Goal: Transaction & Acquisition: Book appointment/travel/reservation

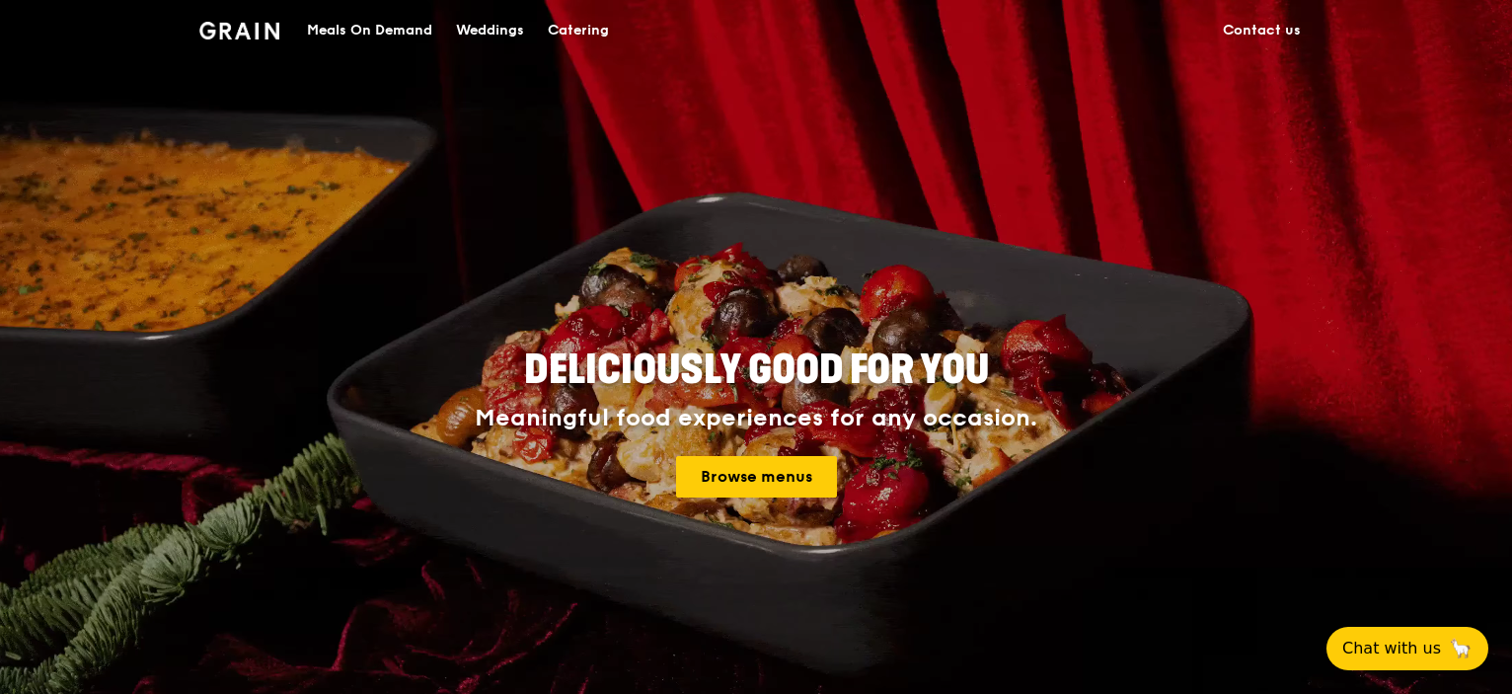
click at [565, 28] on div "Catering" at bounding box center [578, 30] width 61 height 59
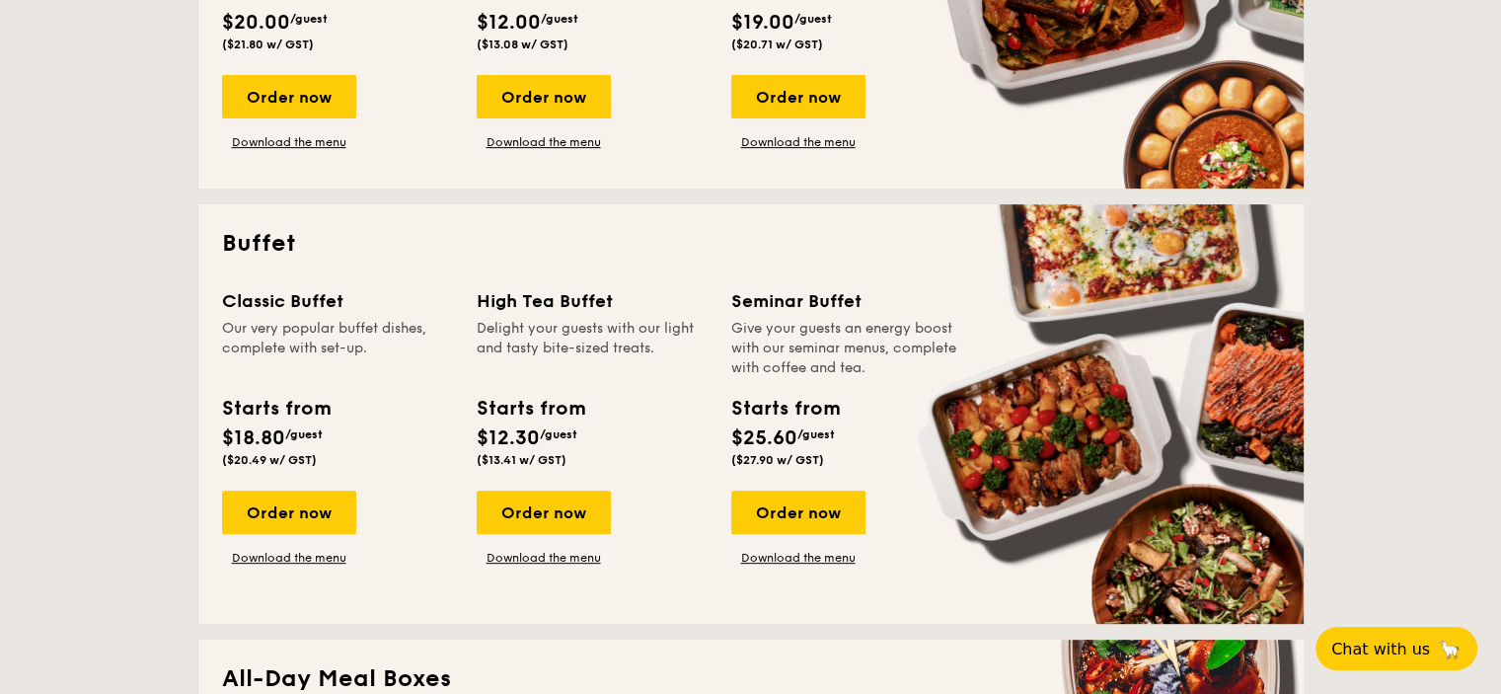
scroll to position [790, 0]
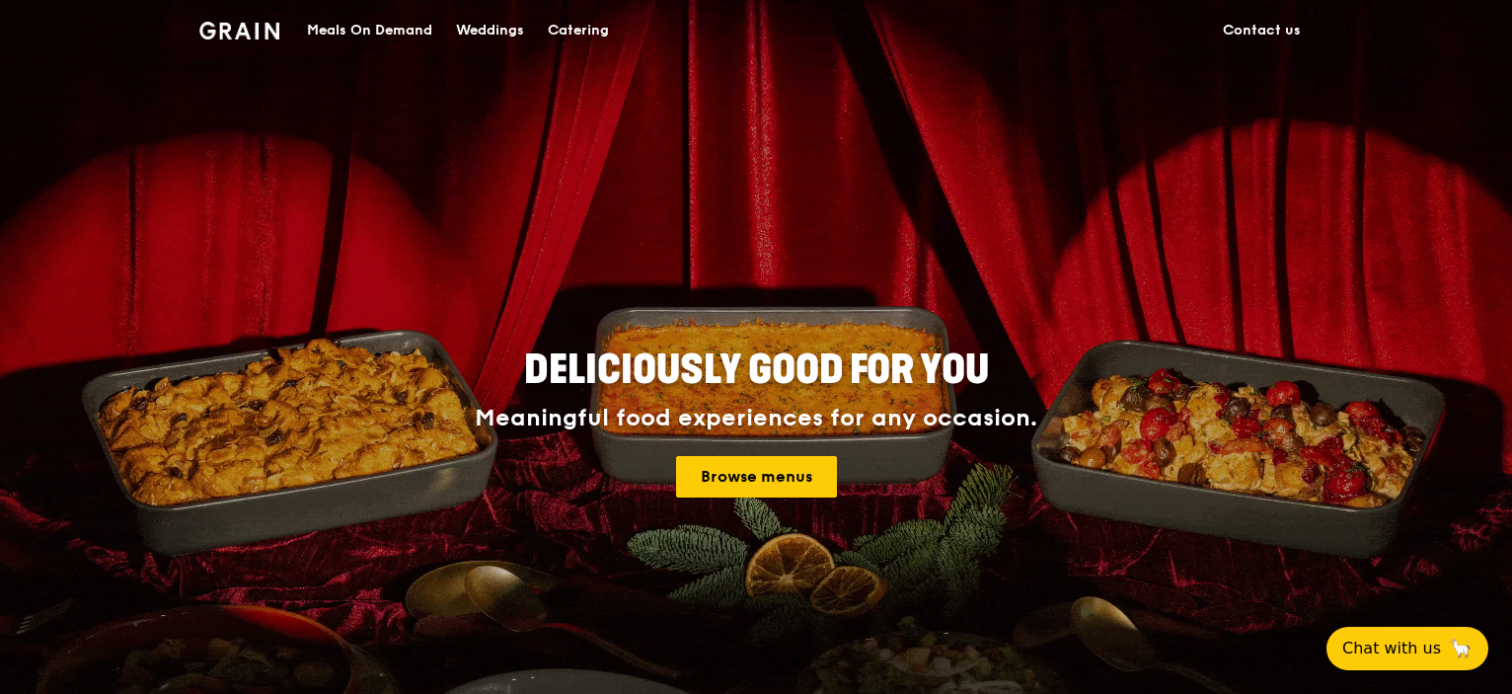
click at [575, 23] on div "Catering" at bounding box center [578, 30] width 61 height 59
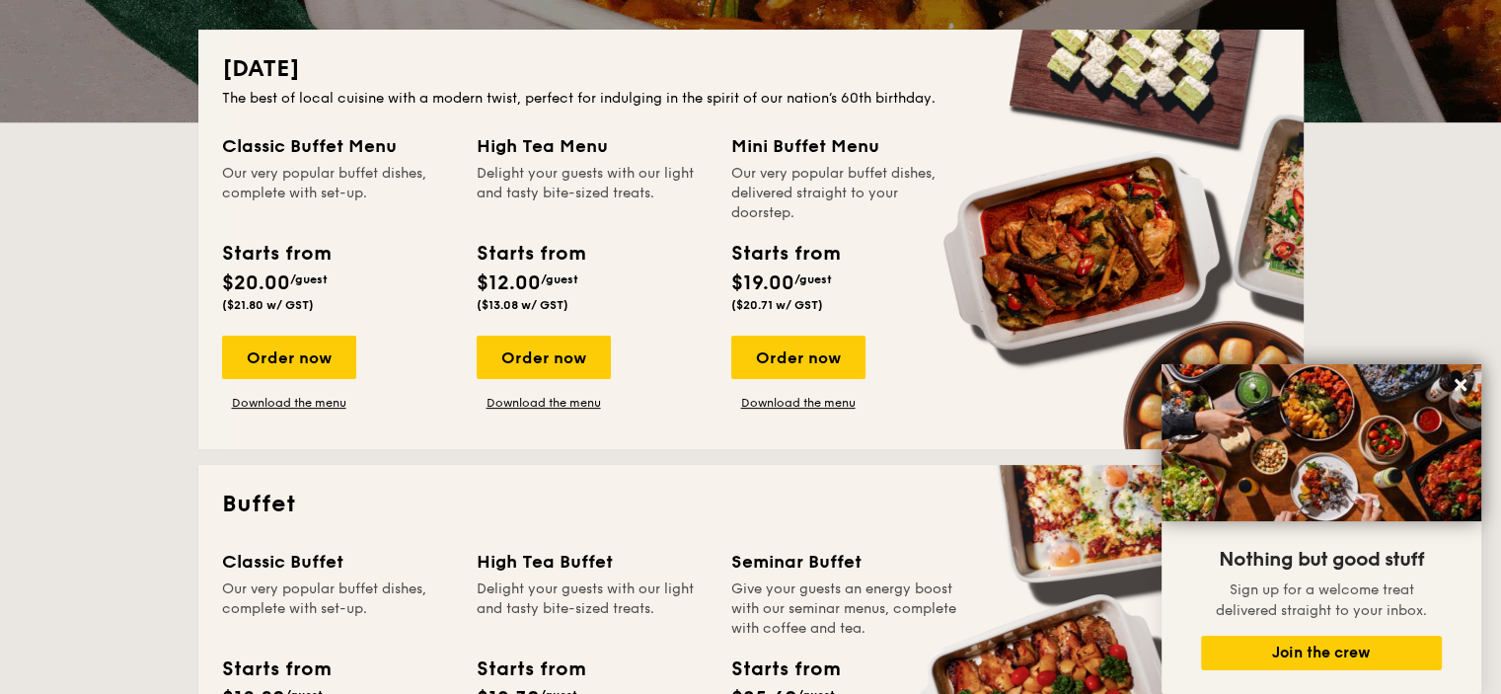
scroll to position [494, 0]
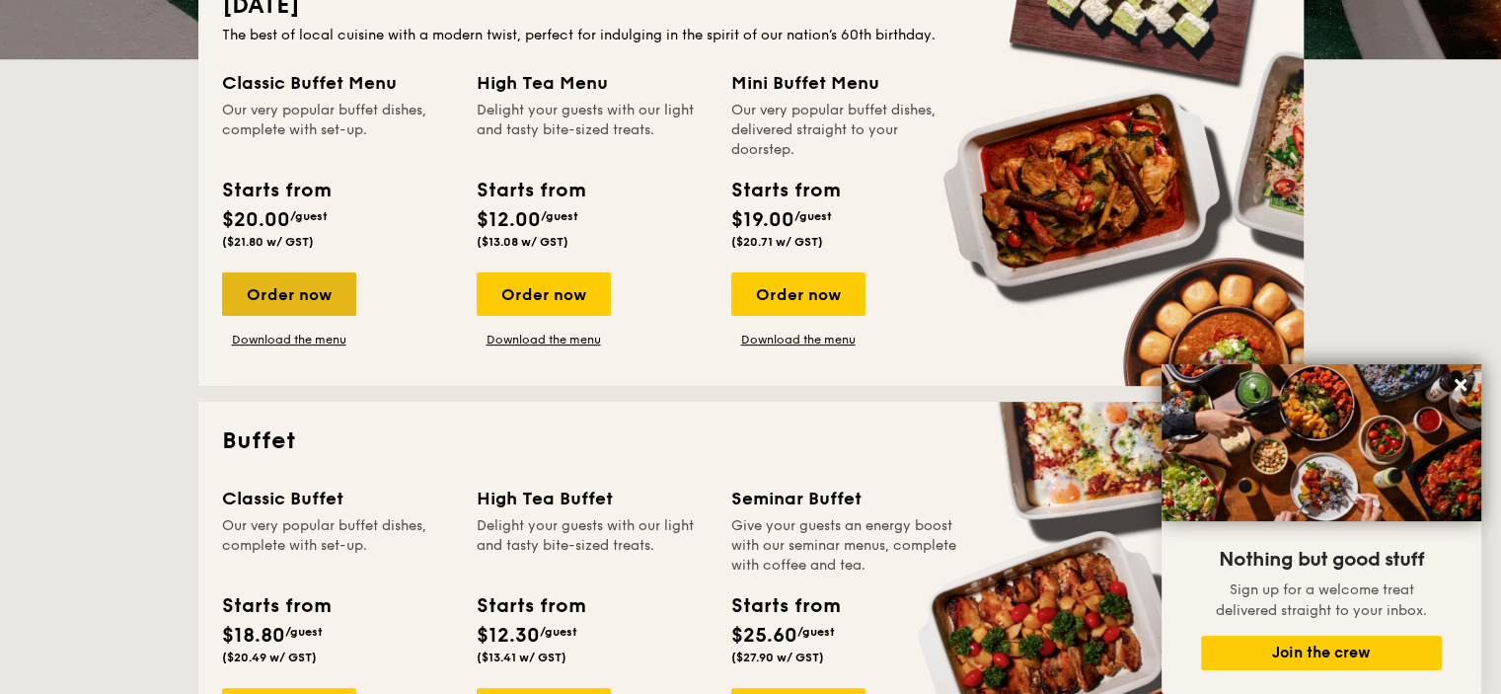
click at [285, 303] on div "Order now" at bounding box center [289, 293] width 134 height 43
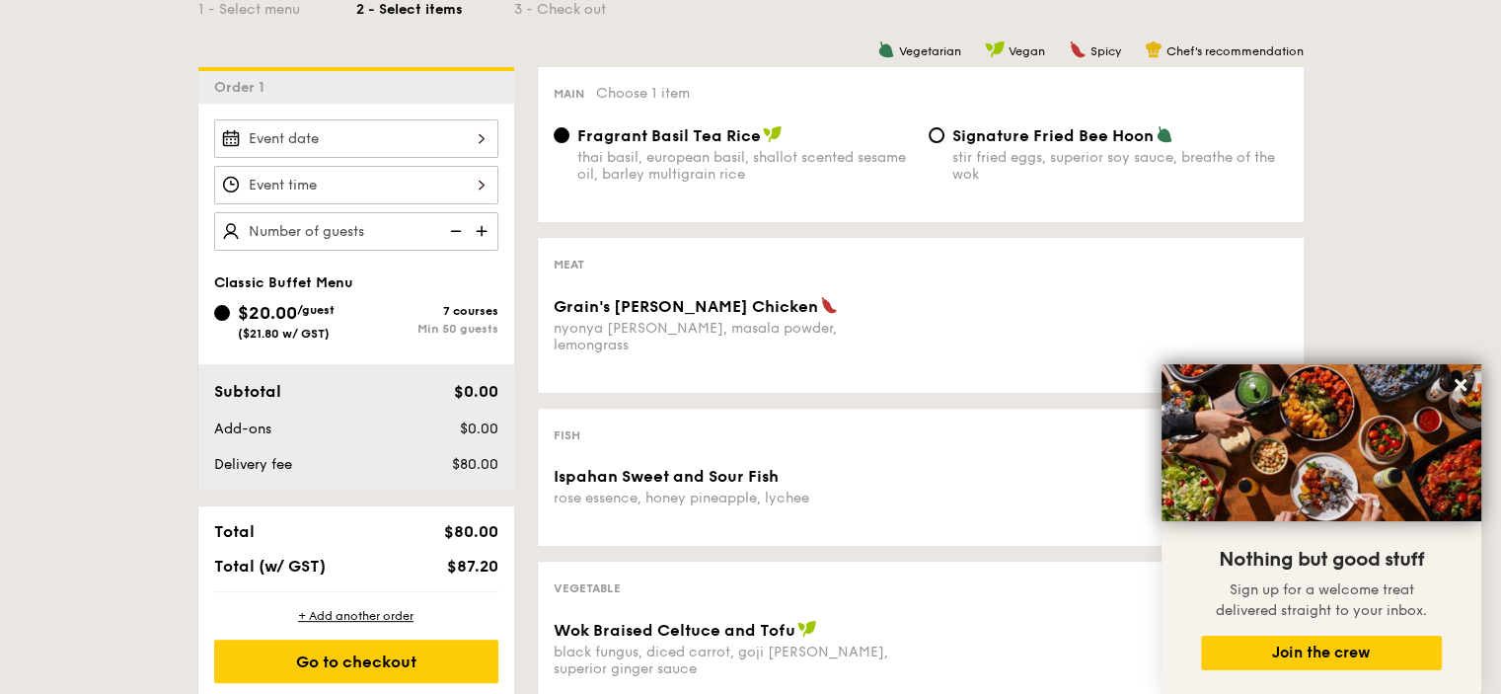
scroll to position [494, 0]
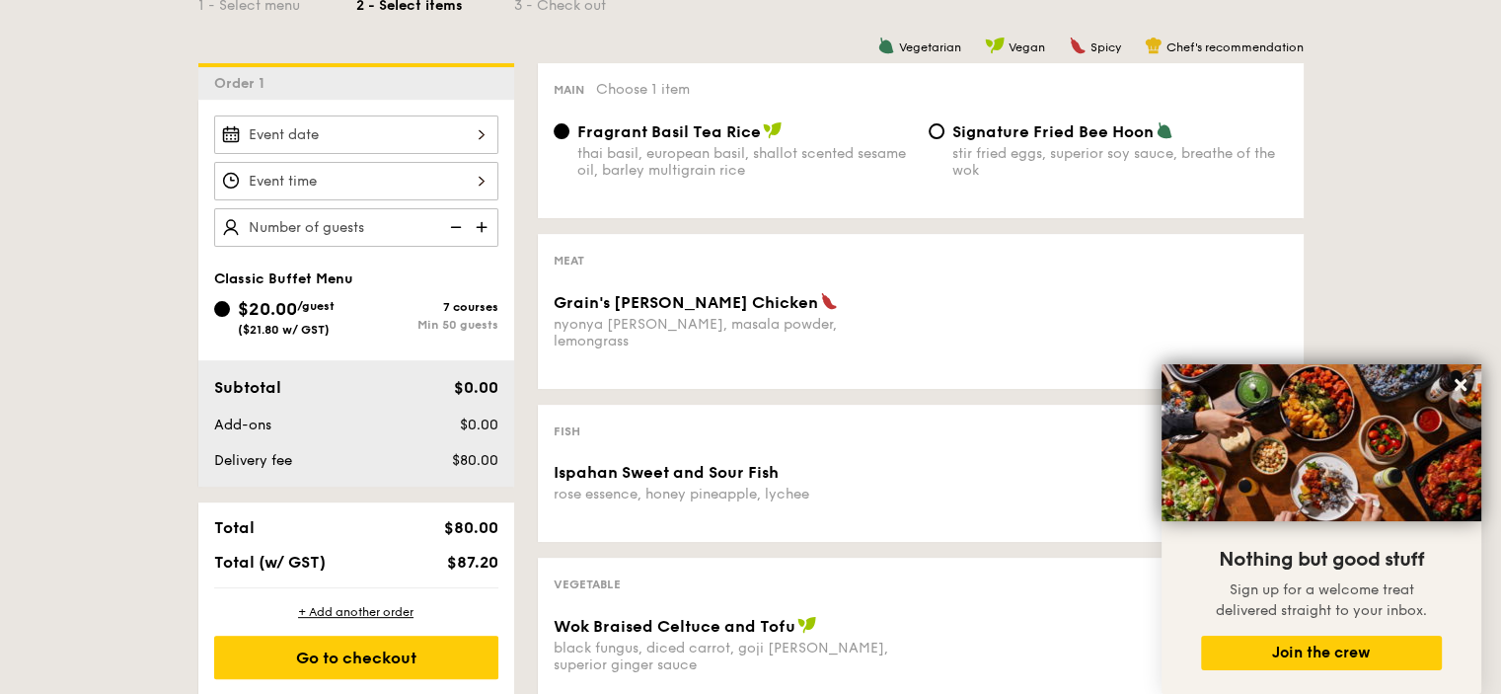
click at [476, 227] on img at bounding box center [484, 227] width 30 height 38
click at [454, 224] on img at bounding box center [454, 227] width 30 height 38
click at [453, 225] on img at bounding box center [454, 227] width 30 height 38
click at [482, 229] on img at bounding box center [484, 227] width 30 height 38
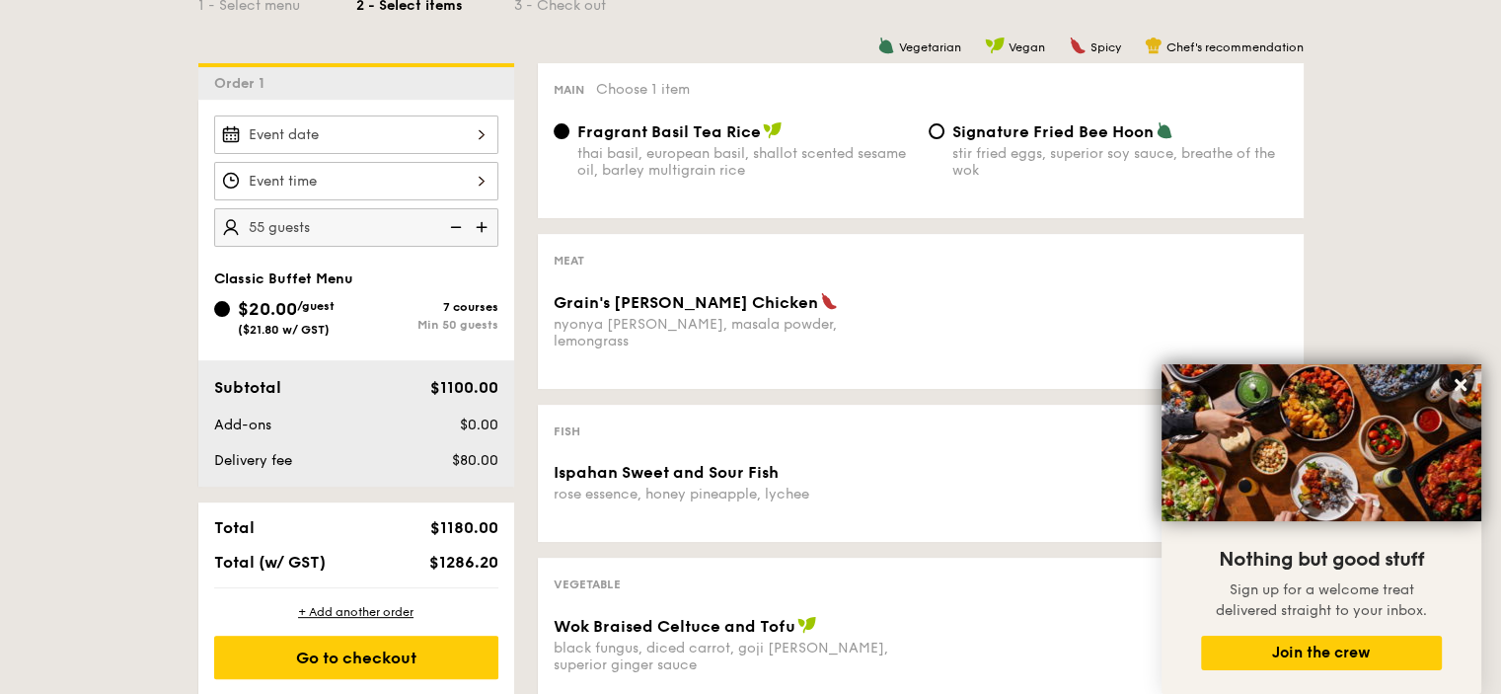
click at [482, 229] on img at bounding box center [484, 227] width 30 height 38
click at [465, 228] on img at bounding box center [454, 227] width 30 height 38
click at [463, 228] on img at bounding box center [454, 227] width 30 height 38
type input "50 guests"
click at [463, 228] on img at bounding box center [454, 227] width 30 height 38
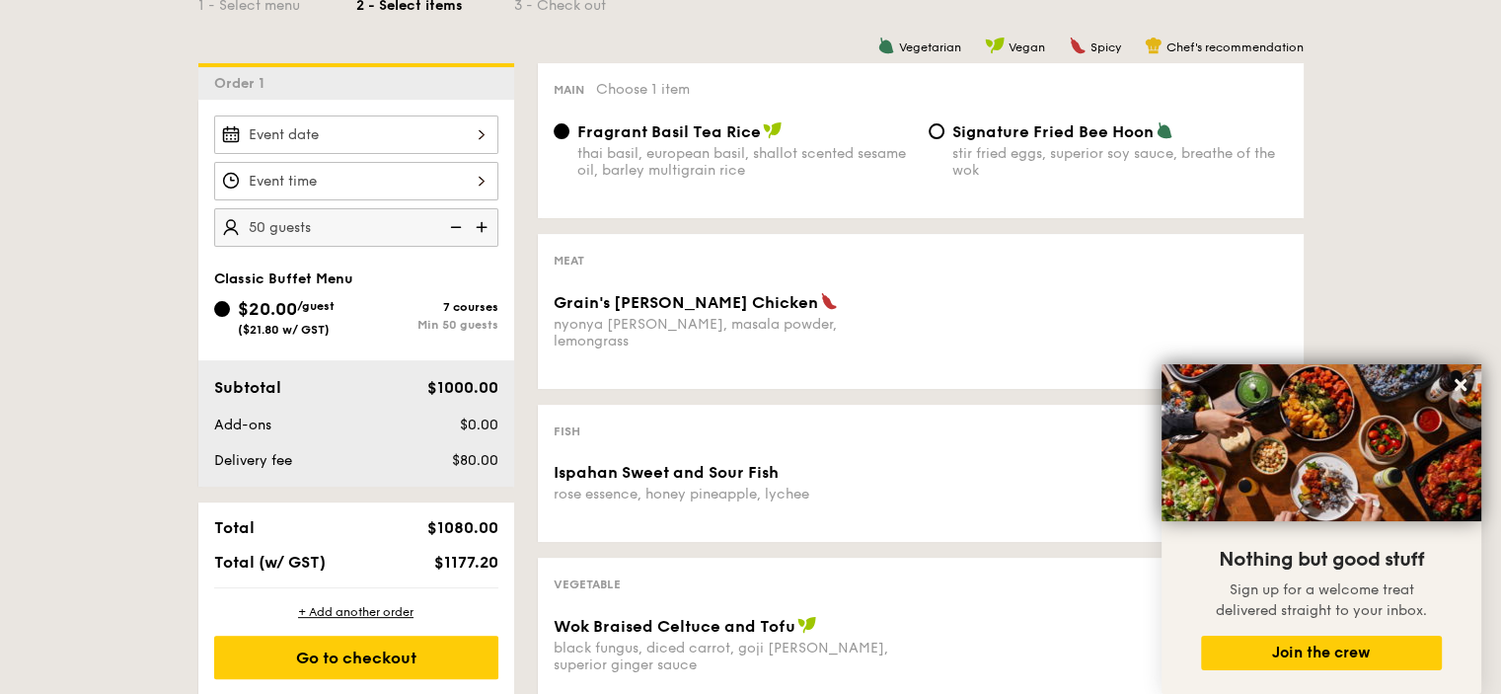
click at [463, 228] on img at bounding box center [454, 227] width 30 height 38
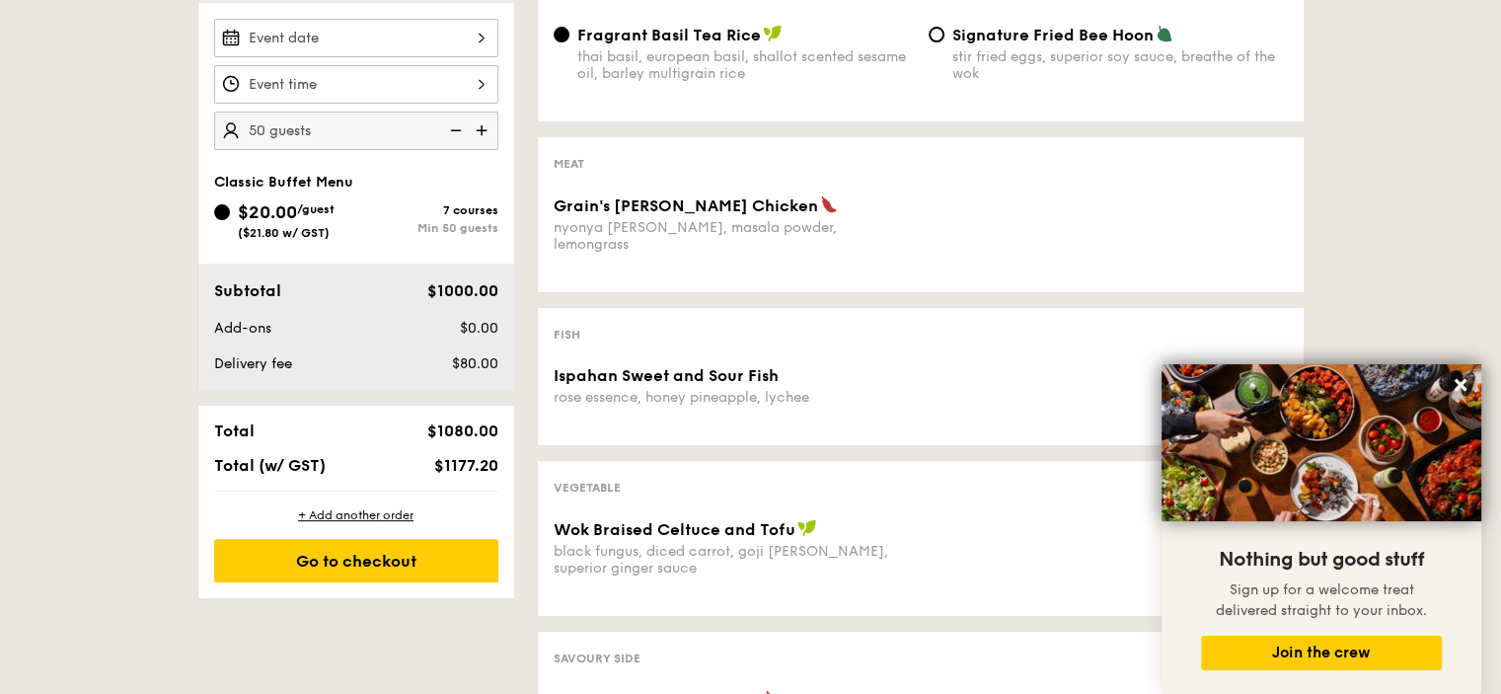
scroll to position [790, 0]
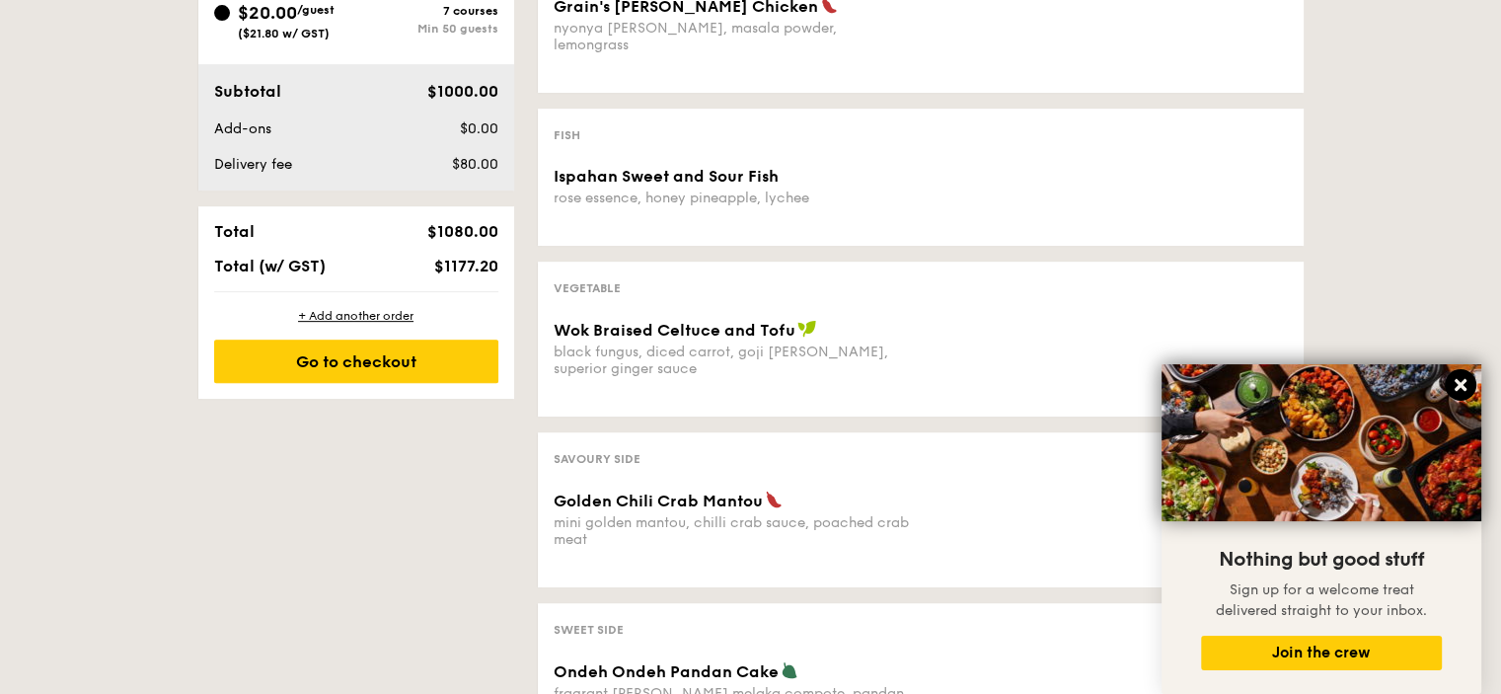
click at [1459, 386] on icon at bounding box center [1461, 385] width 12 height 12
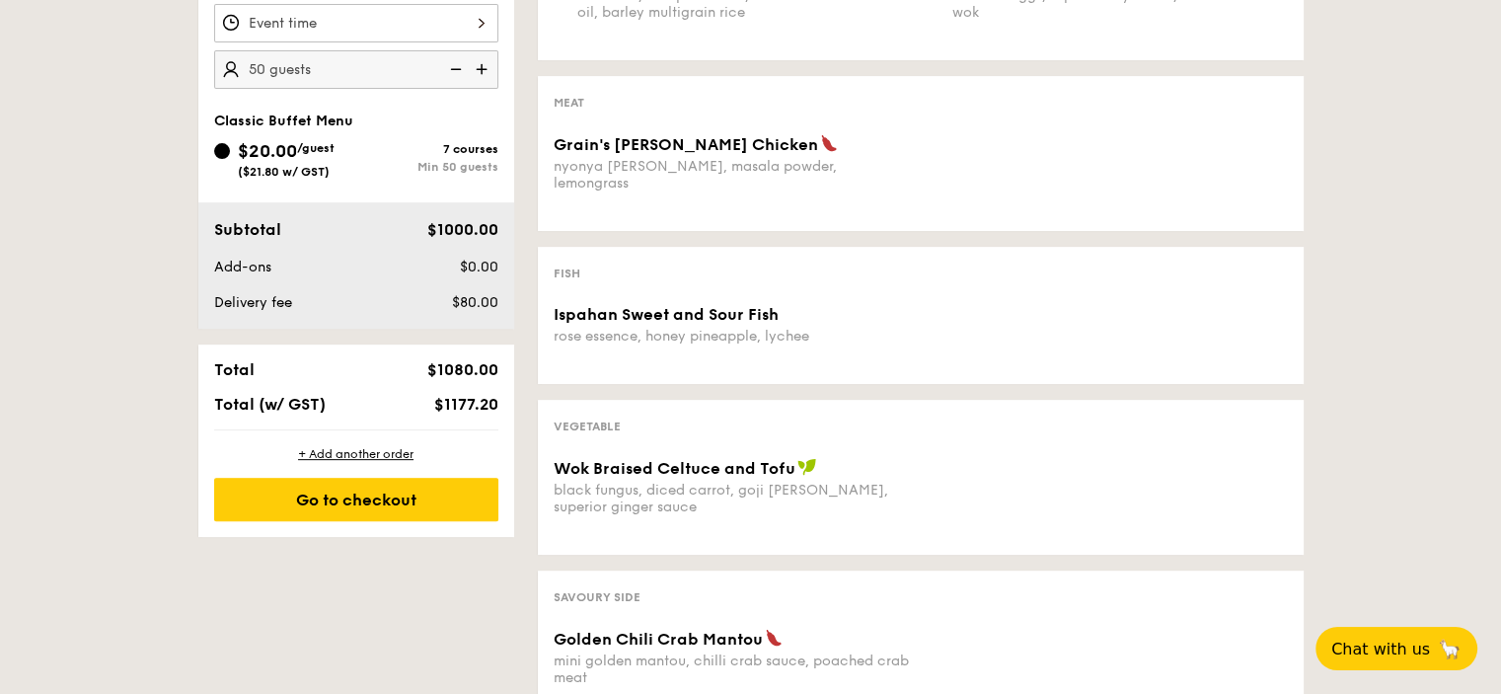
scroll to position [355, 0]
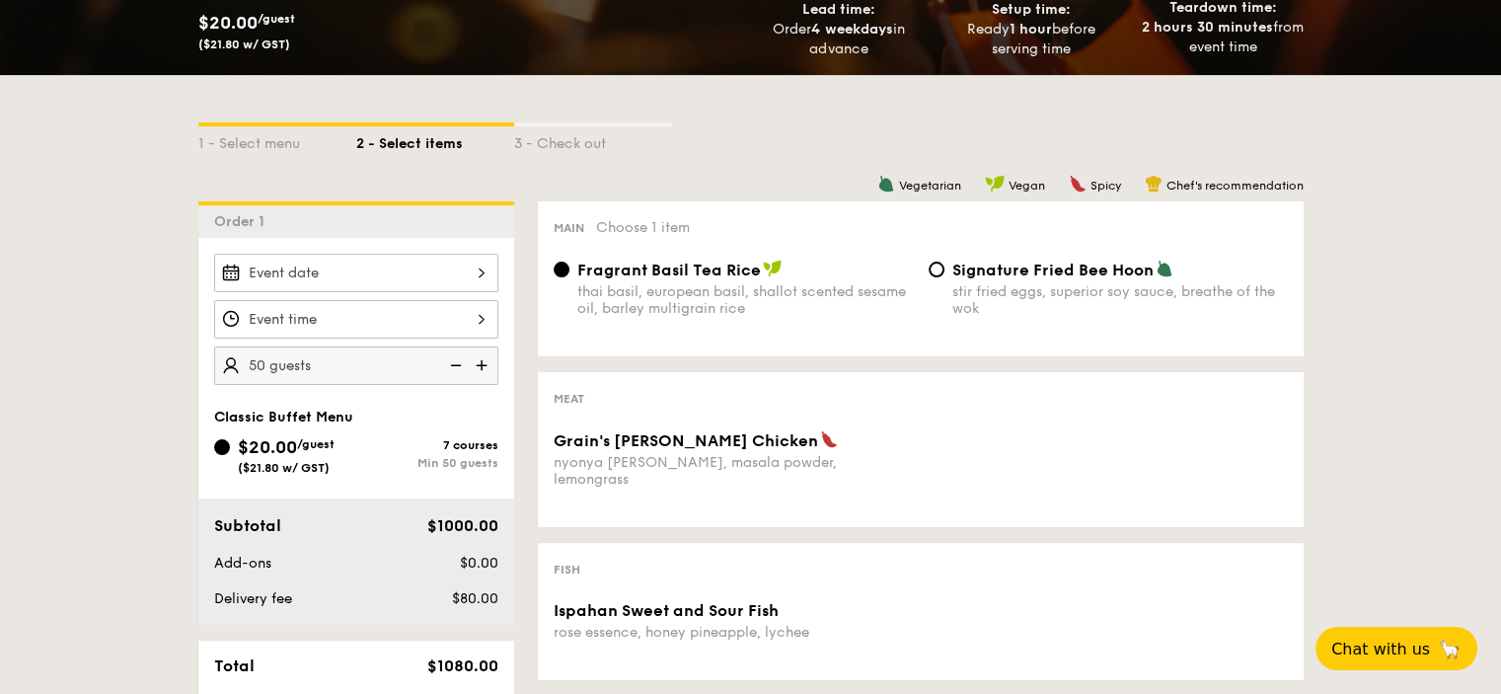
click at [450, 266] on div at bounding box center [356, 273] width 284 height 38
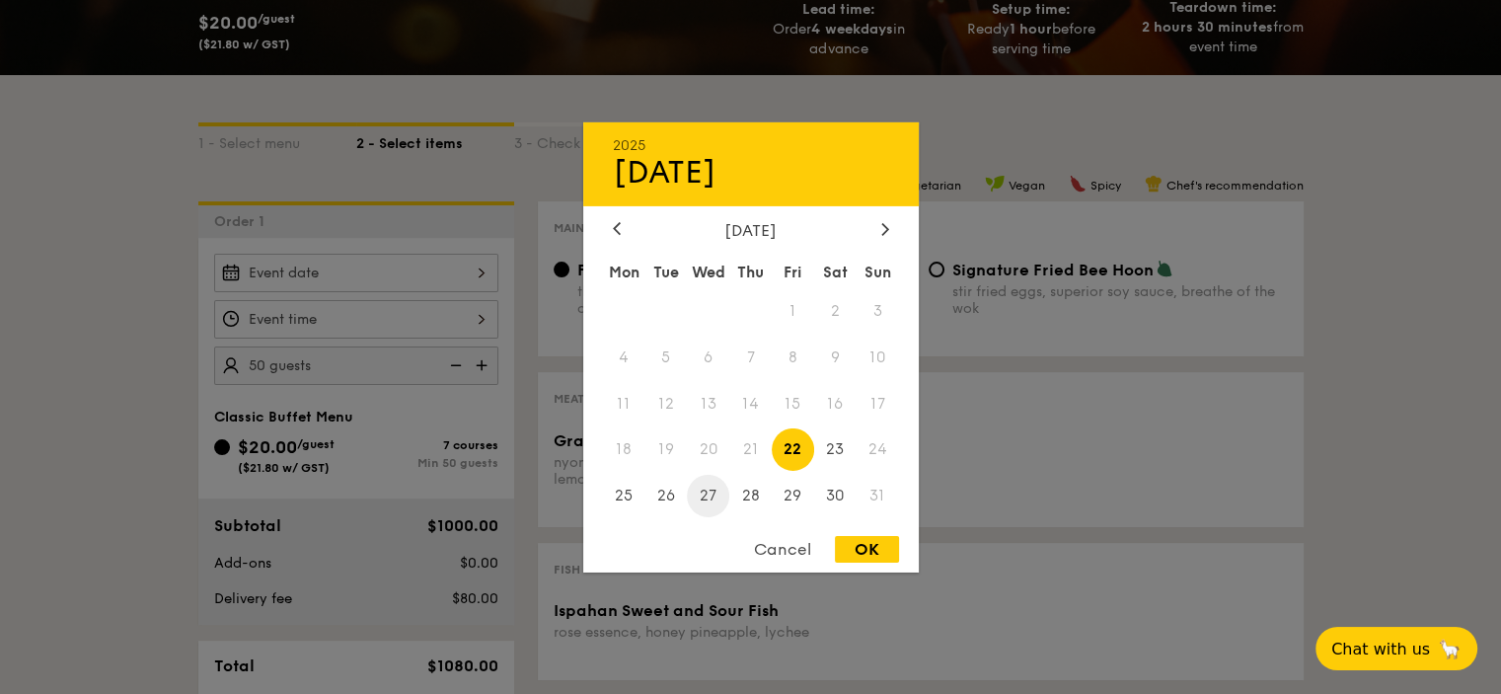
click at [715, 494] on span "27" at bounding box center [708, 496] width 42 height 42
click at [861, 544] on div "OK" at bounding box center [867, 549] width 64 height 27
type input "Aug 27, 2025"
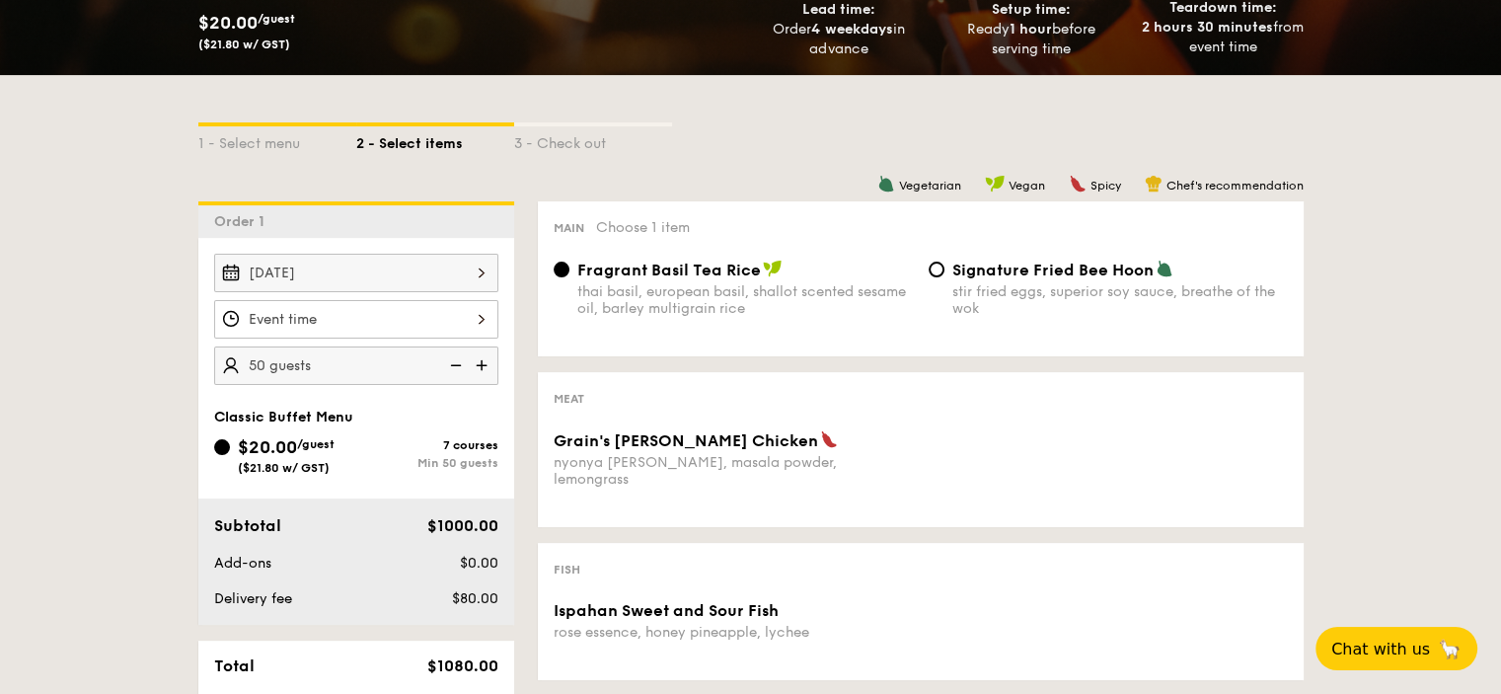
click at [433, 321] on div at bounding box center [356, 319] width 284 height 38
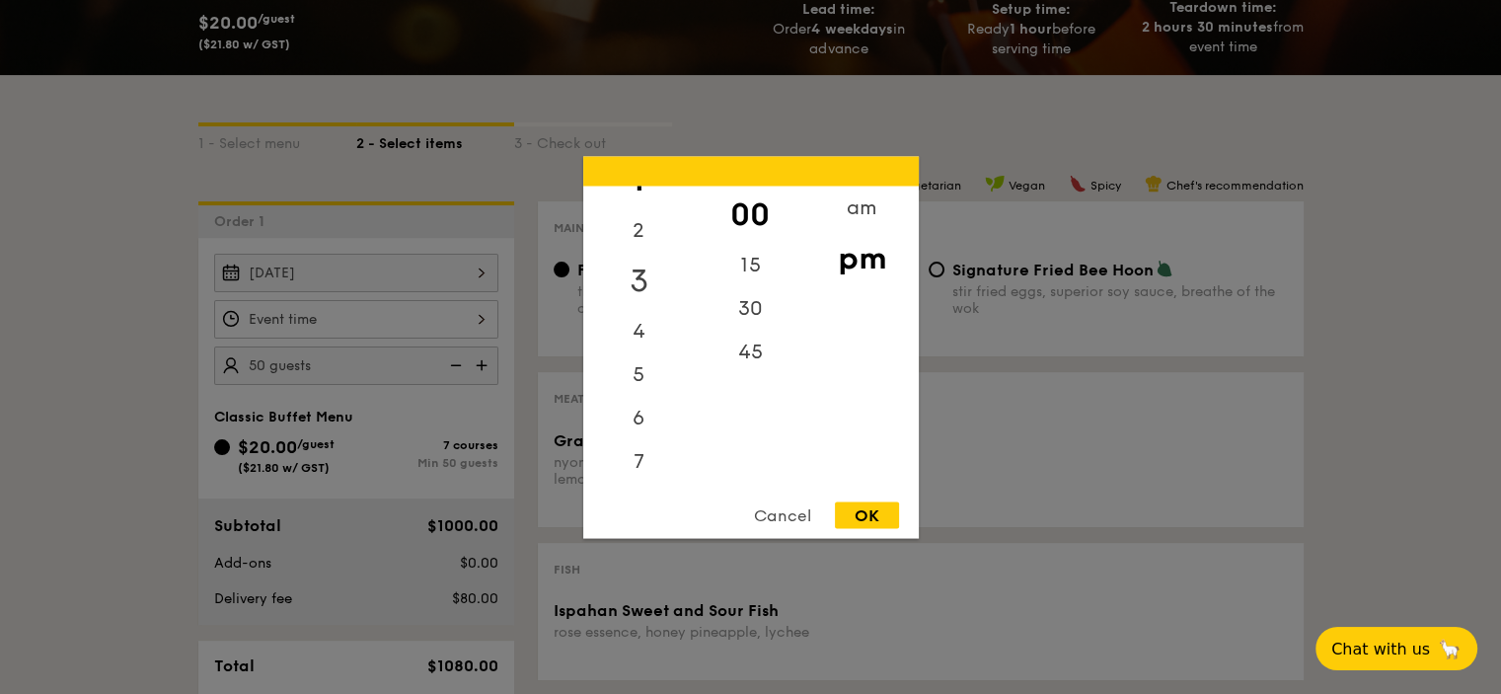
scroll to position [0, 0]
click at [785, 508] on div "Cancel" at bounding box center [782, 514] width 97 height 27
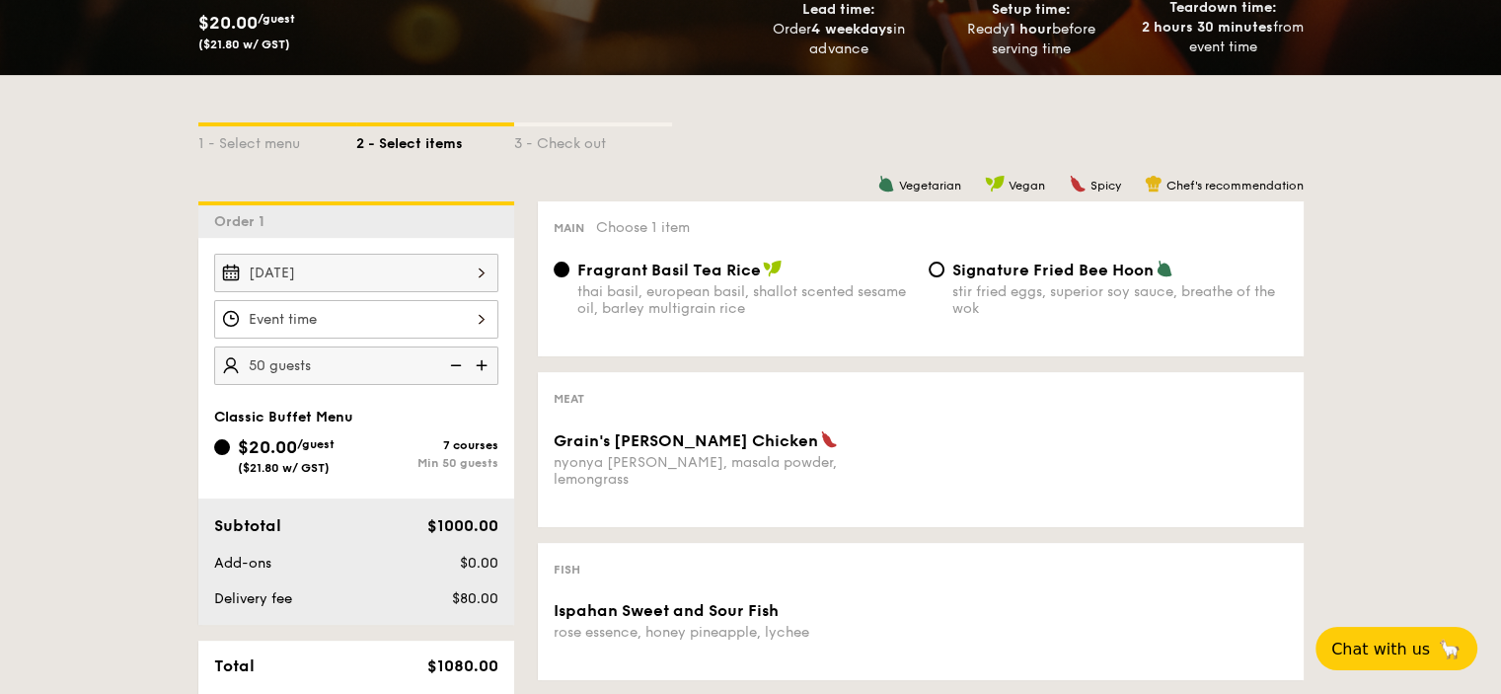
click at [408, 315] on div at bounding box center [356, 319] width 284 height 38
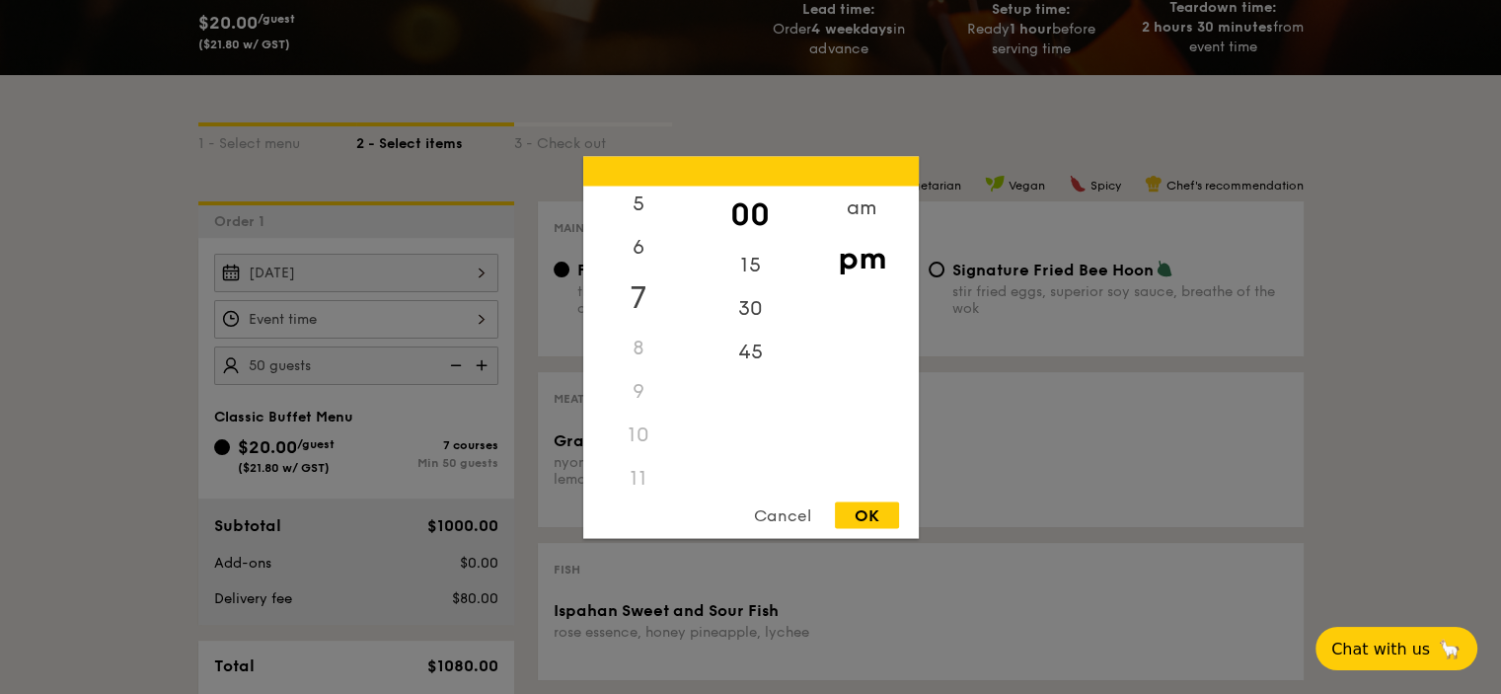
scroll to position [234, 0]
click at [633, 341] on div "8" at bounding box center [639, 334] width 112 height 43
click at [844, 225] on div "am" at bounding box center [862, 214] width 112 height 57
click at [640, 240] on div "1" at bounding box center [639, 250] width 112 height 43
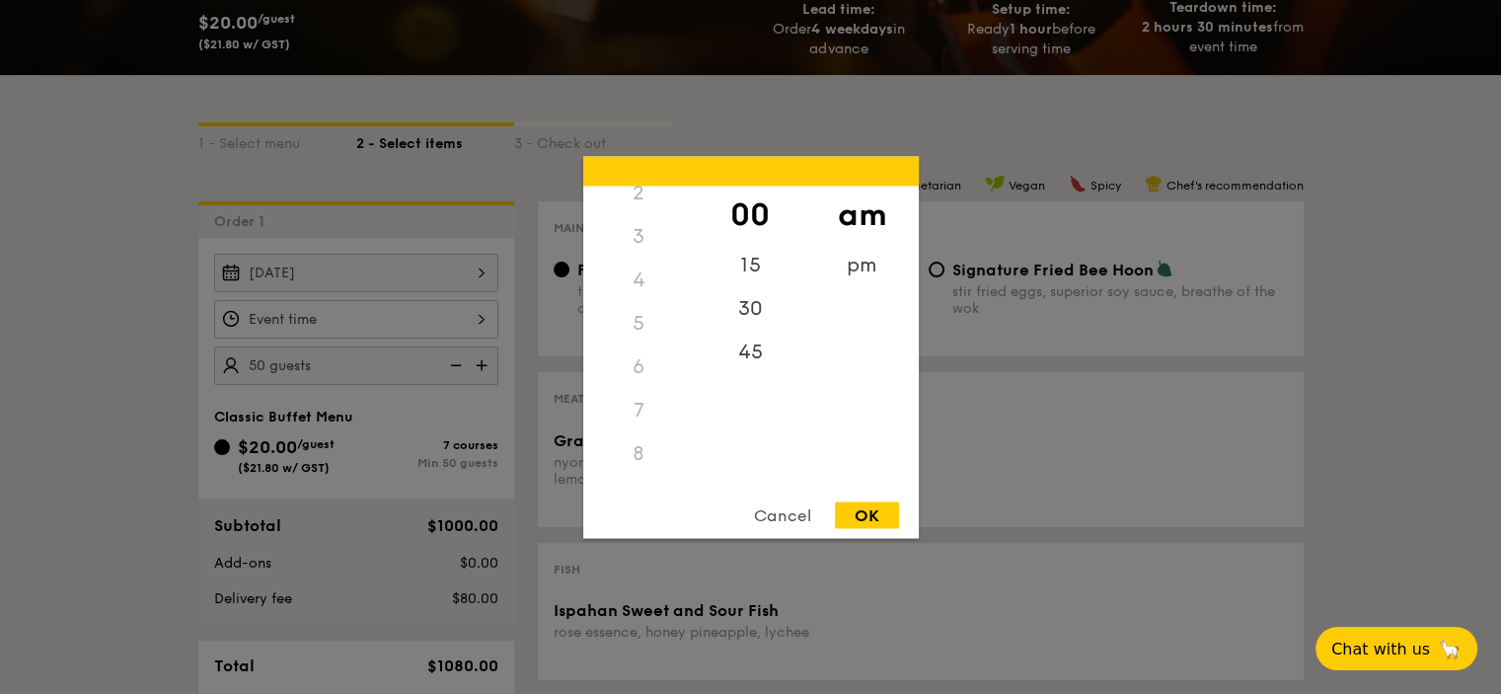
scroll to position [220, 0]
click at [634, 418] on div "10" at bounding box center [639, 428] width 112 height 57
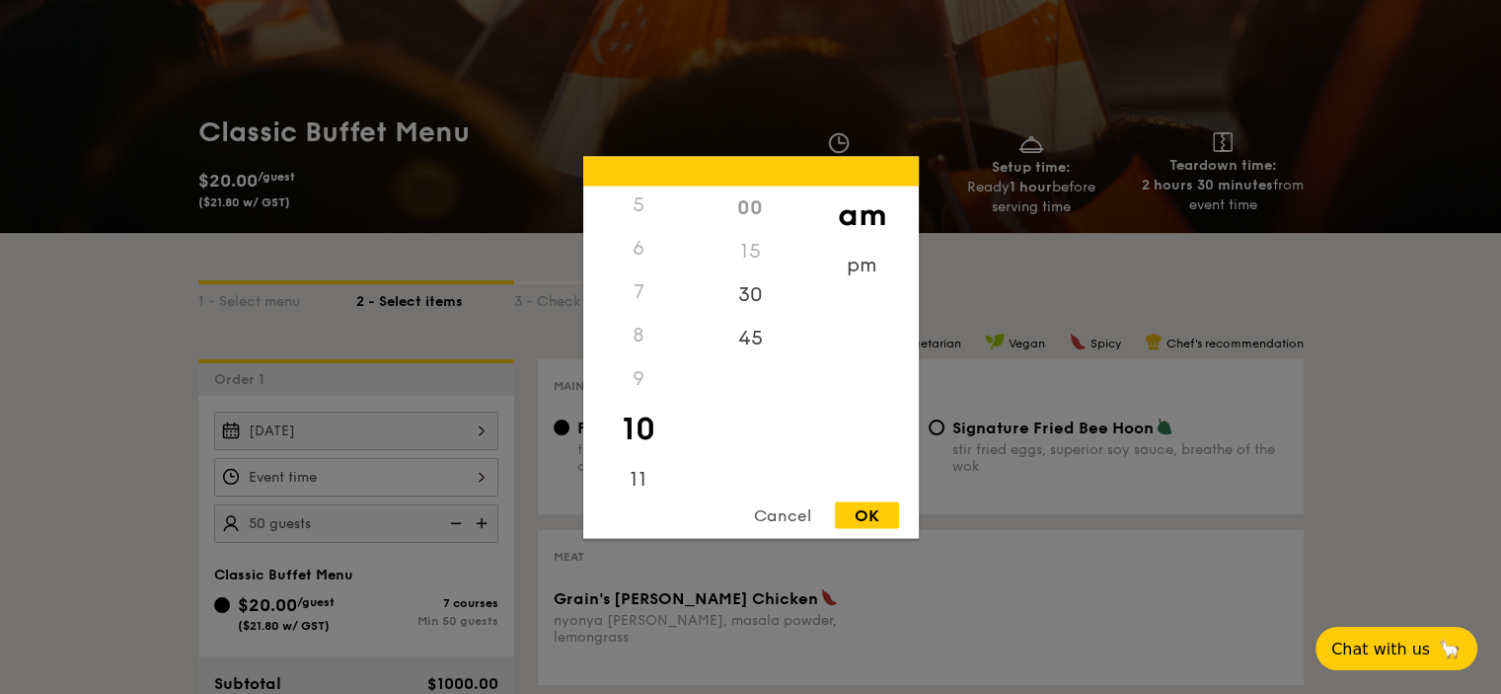
scroll to position [59, 0]
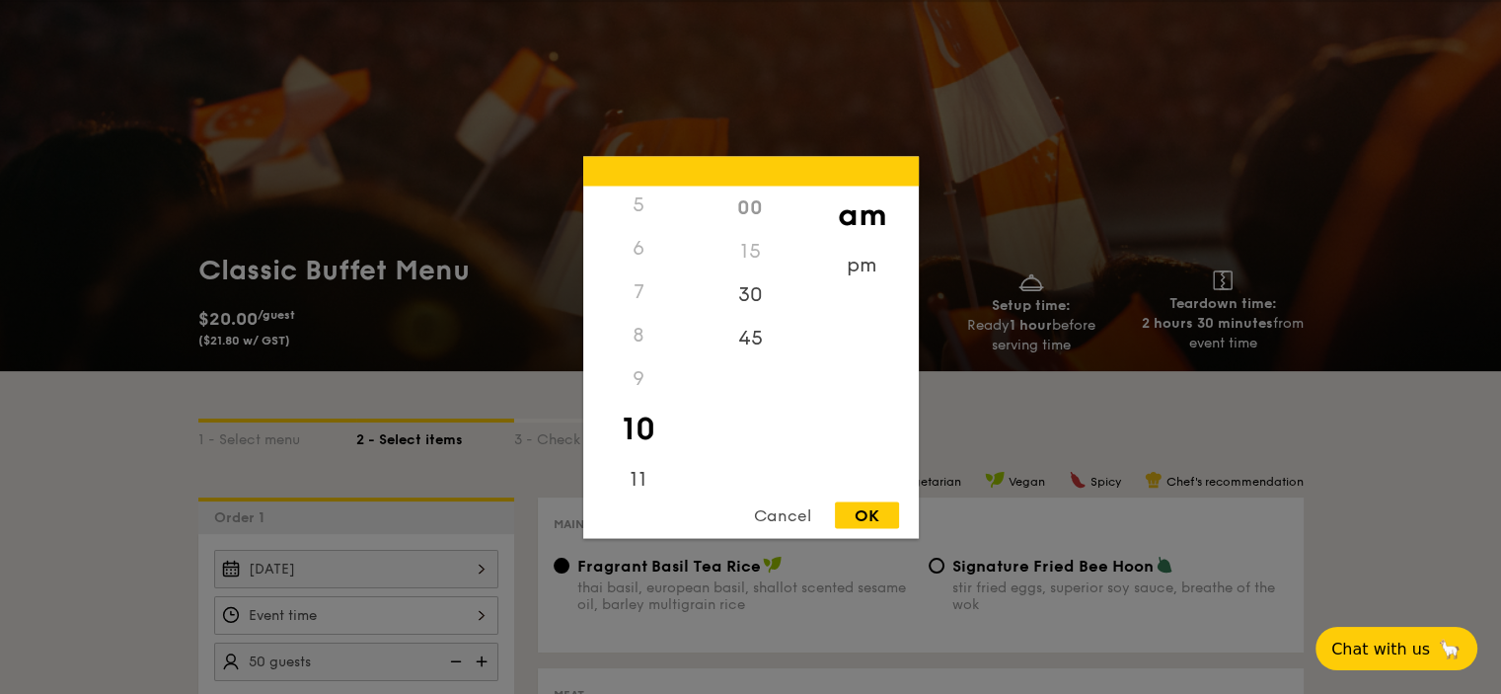
click at [743, 216] on div "00" at bounding box center [751, 207] width 112 height 43
click at [865, 511] on div "OK" at bounding box center [867, 514] width 64 height 27
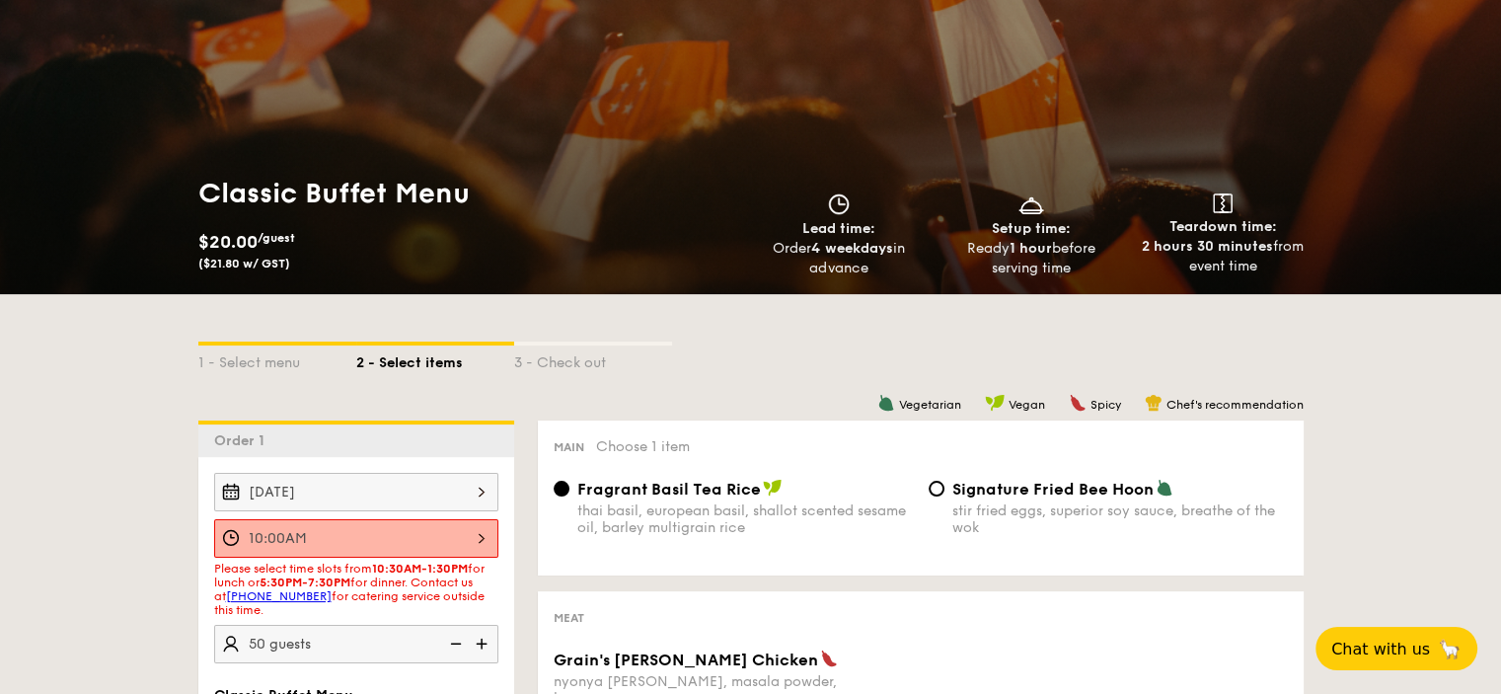
scroll to position [158, 0]
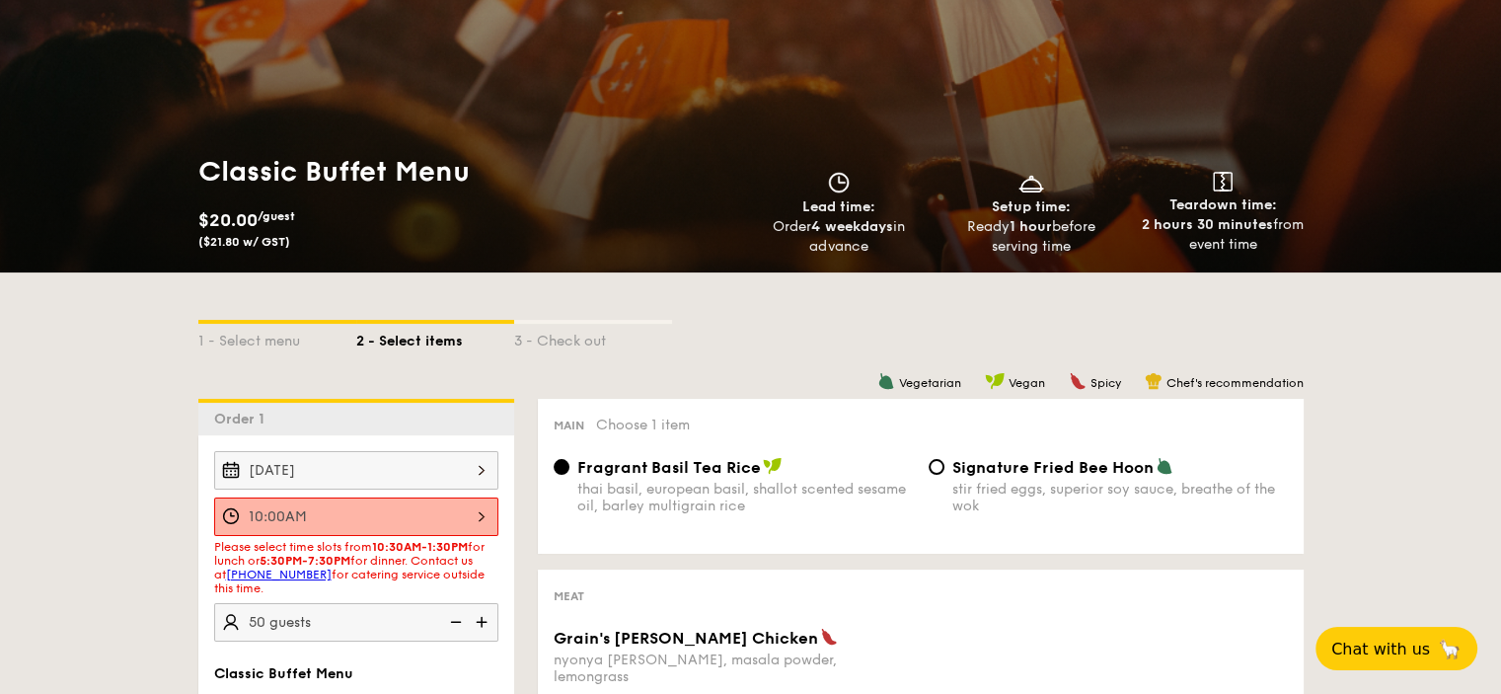
click at [440, 512] on div "10:00AM" at bounding box center [356, 516] width 284 height 38
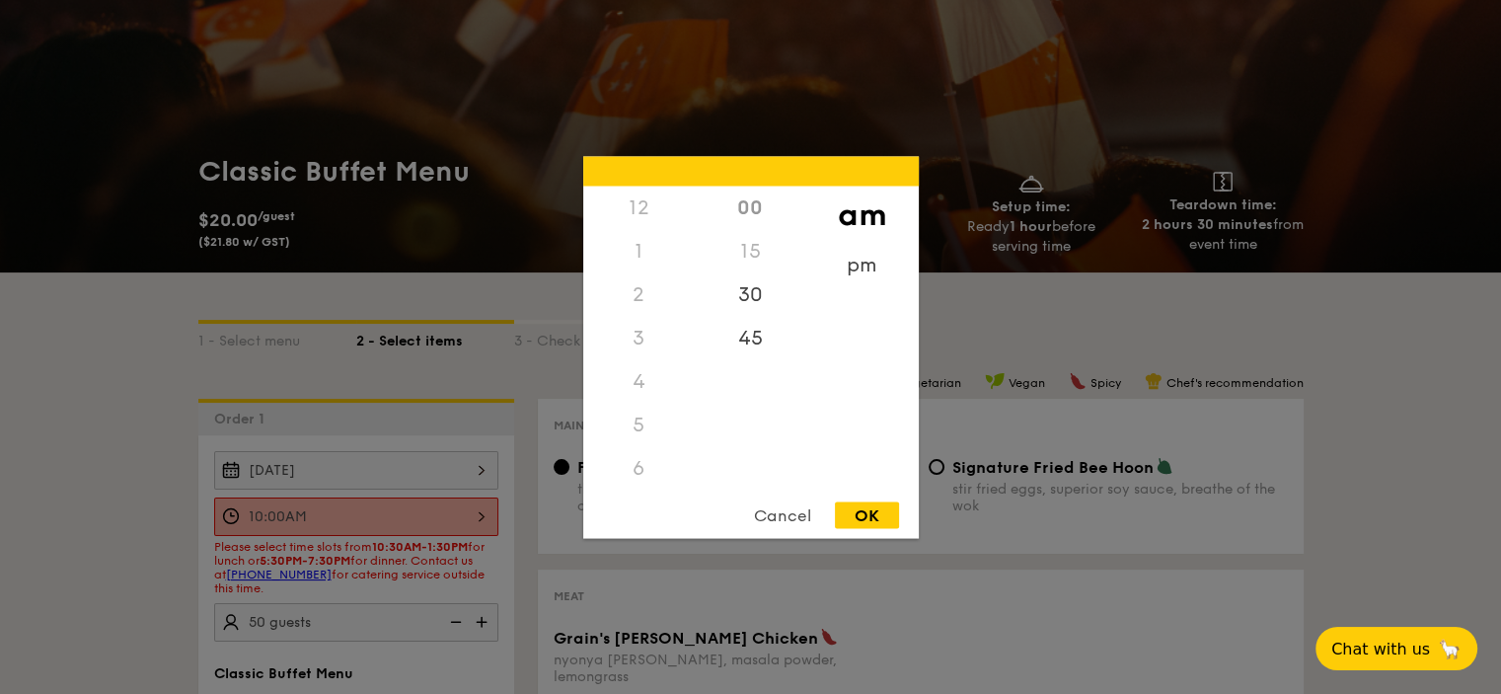
scroll to position [217, 0]
click at [744, 299] on div "30" at bounding box center [751, 300] width 112 height 57
click at [861, 515] on div "OK" at bounding box center [867, 514] width 64 height 27
type input "10:30AM"
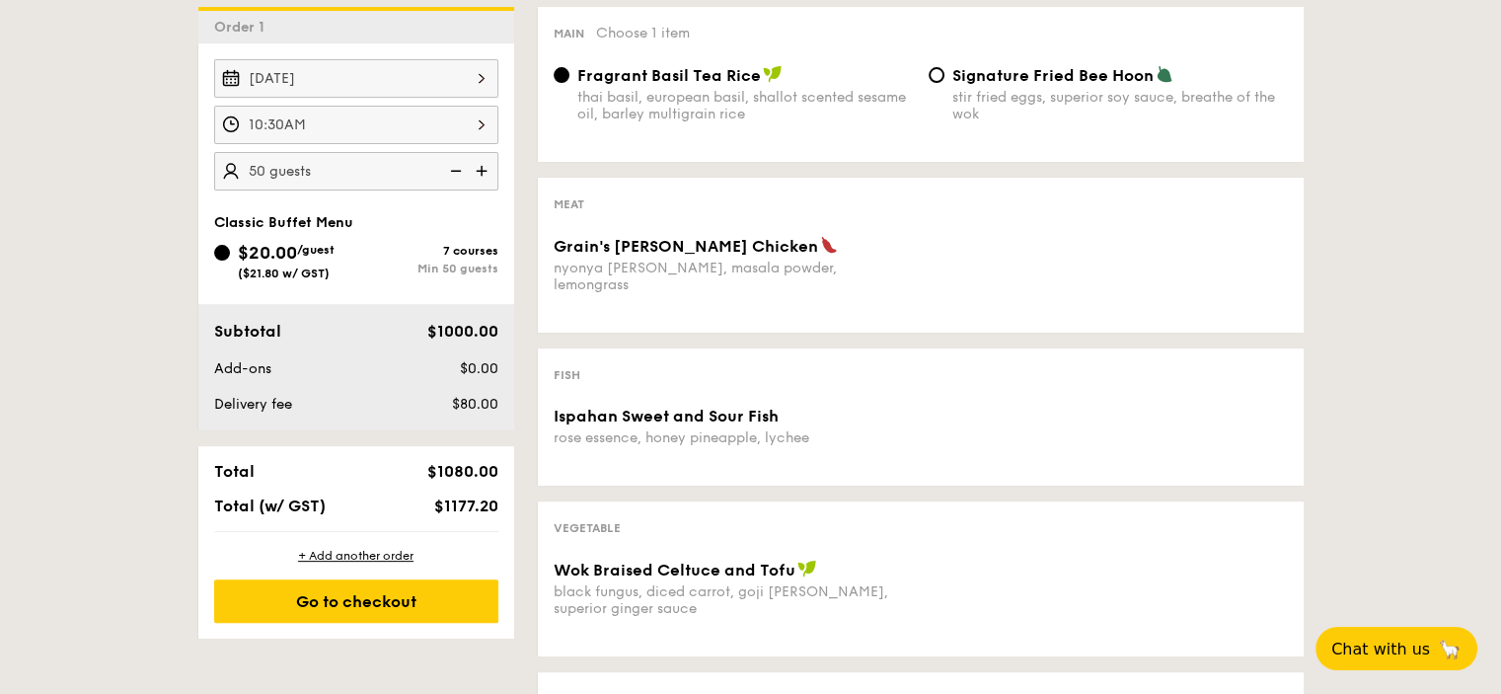
scroll to position [553, 0]
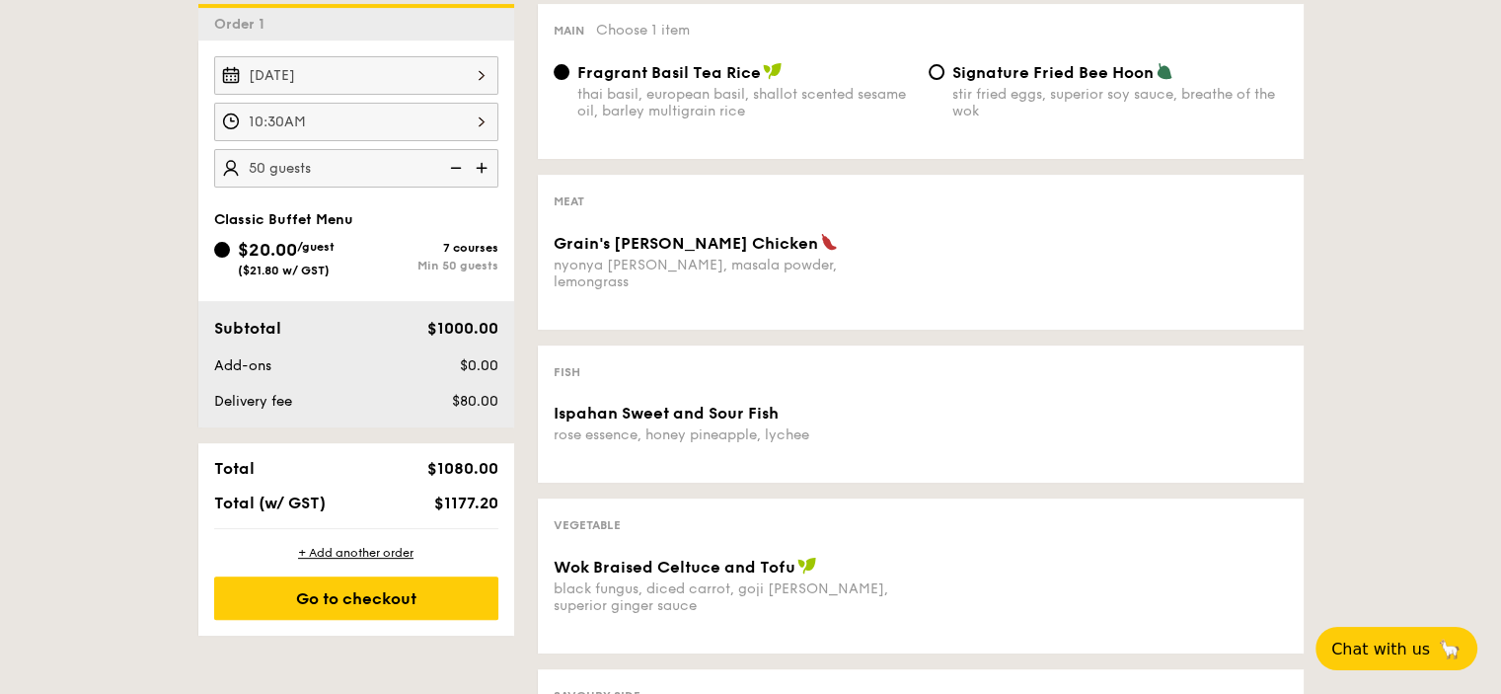
click at [745, 283] on div "Grain's Curry Chicken nyonya curry, masala powder, lemongrass" at bounding box center [921, 273] width 750 height 81
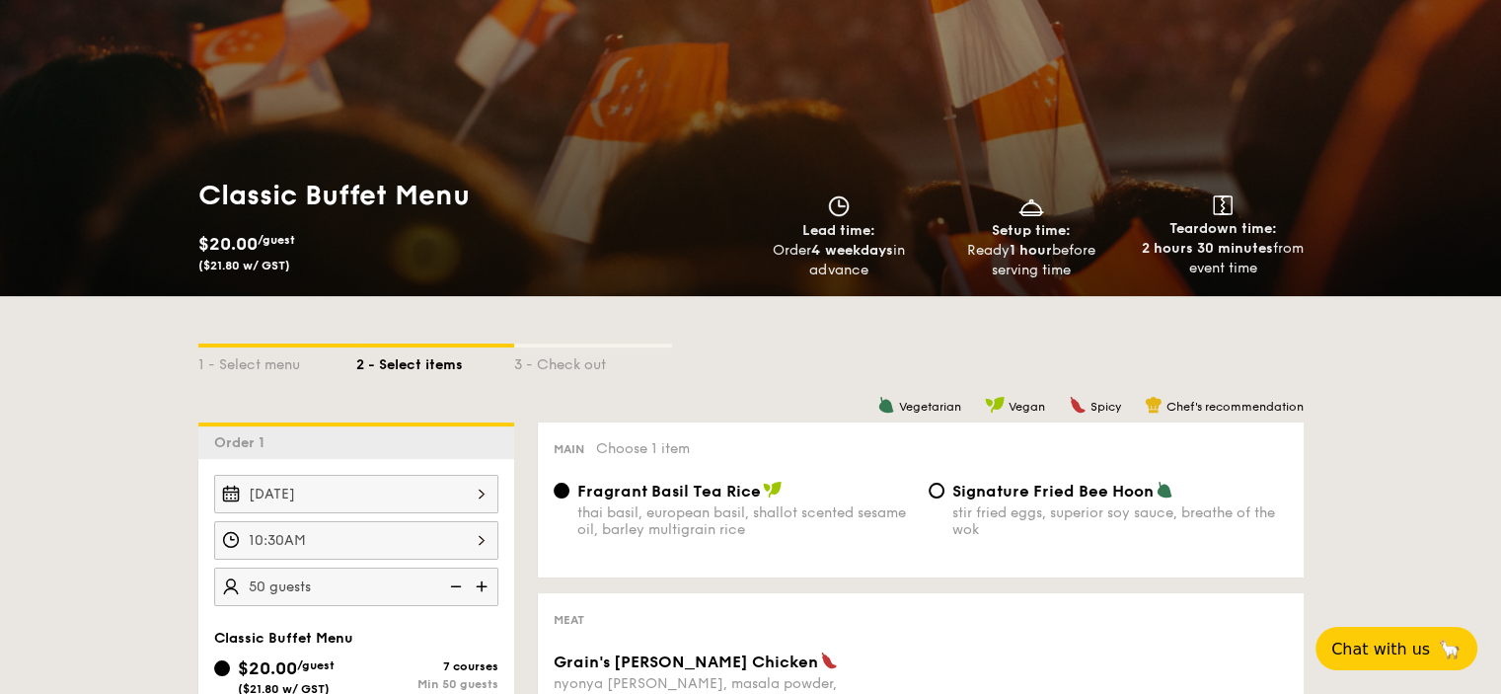
scroll to position [296, 0]
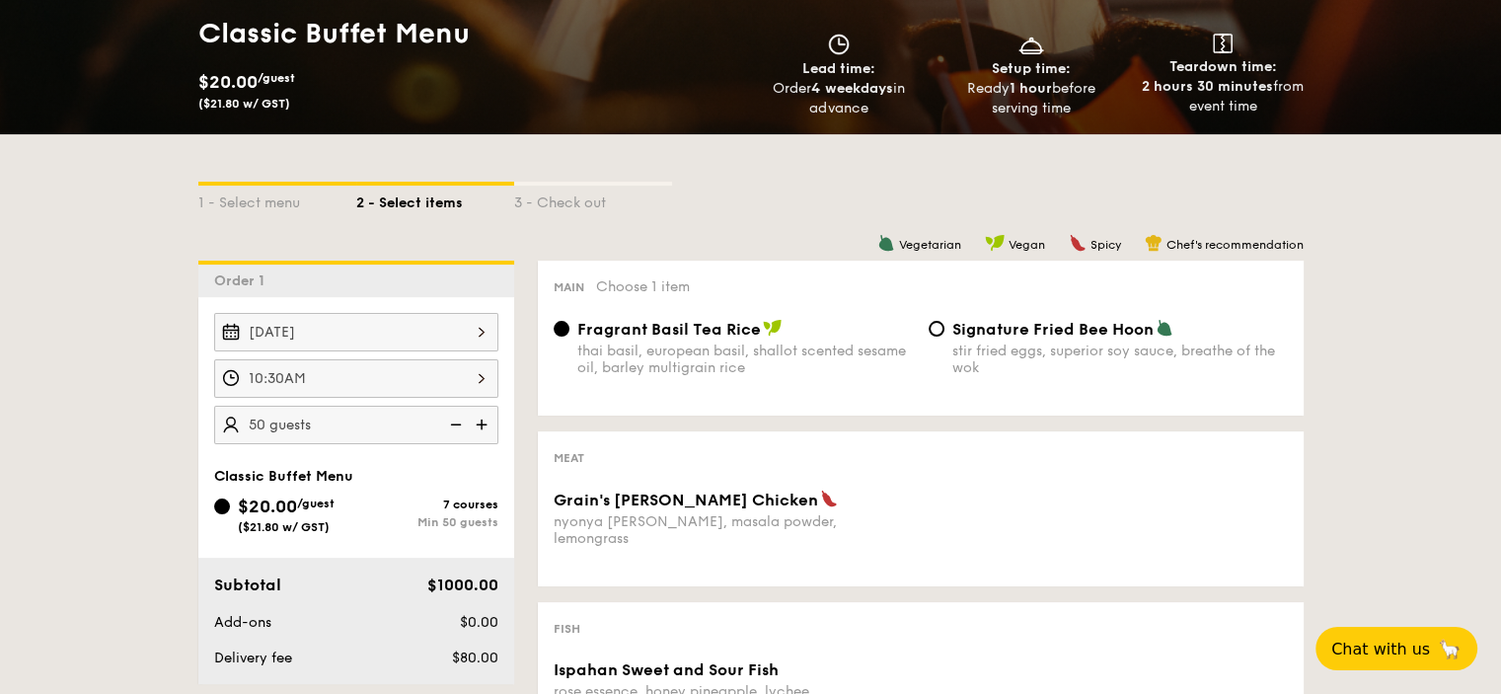
click at [366, 387] on div "10:30AM" at bounding box center [356, 378] width 284 height 38
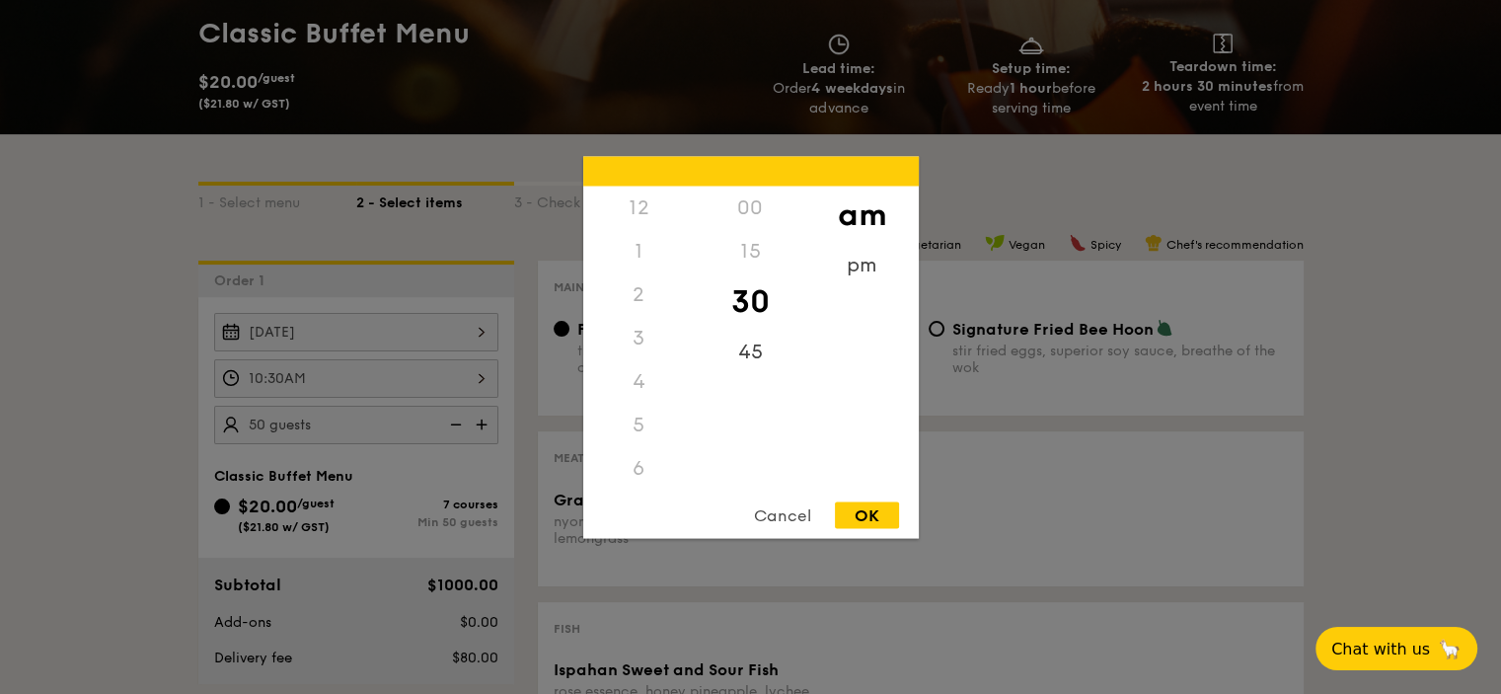
scroll to position [217, 0]
click at [66, 354] on div at bounding box center [750, 347] width 1501 height 694
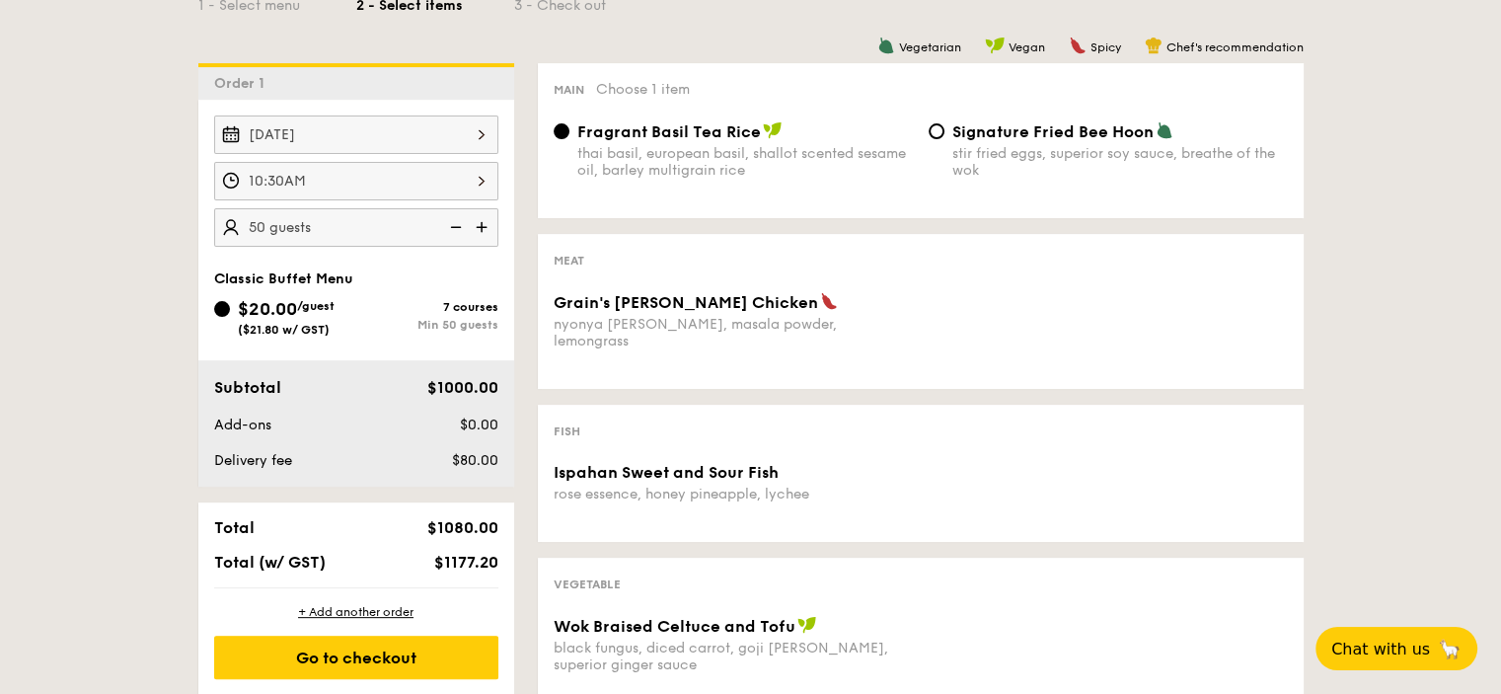
scroll to position [592, 0]
